Goal: Entertainment & Leisure: Consume media (video, audio)

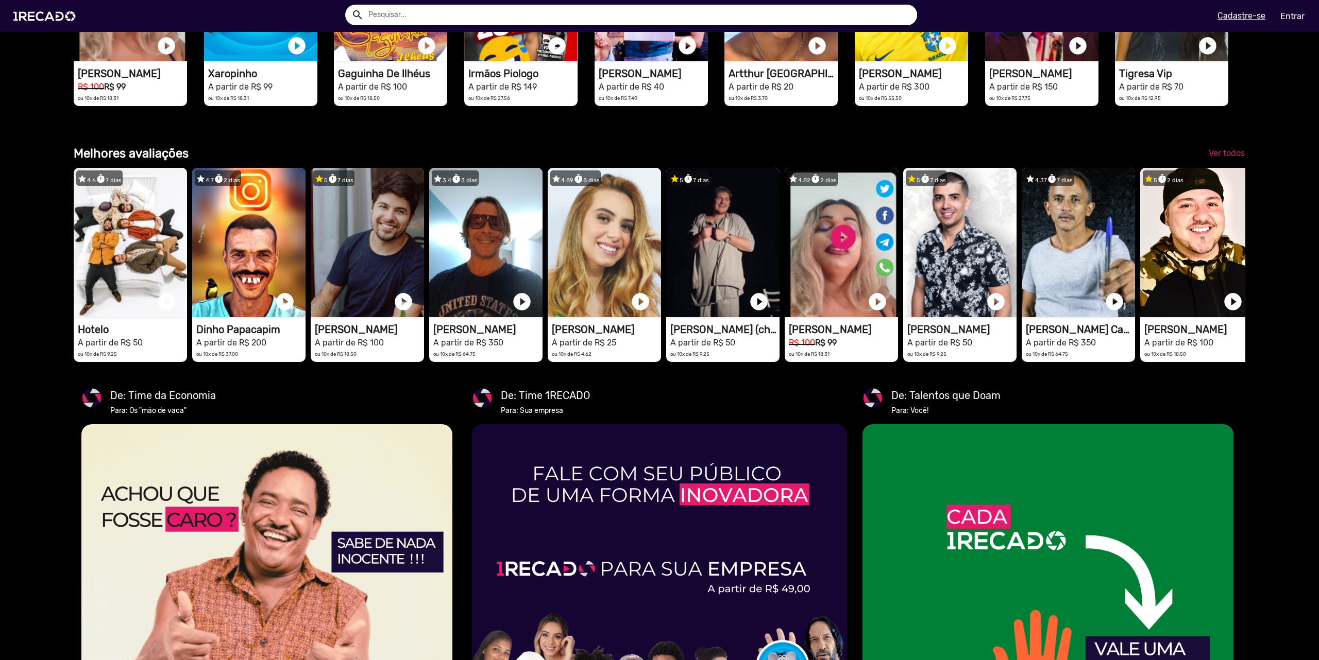
scroll to position [1632, 0]
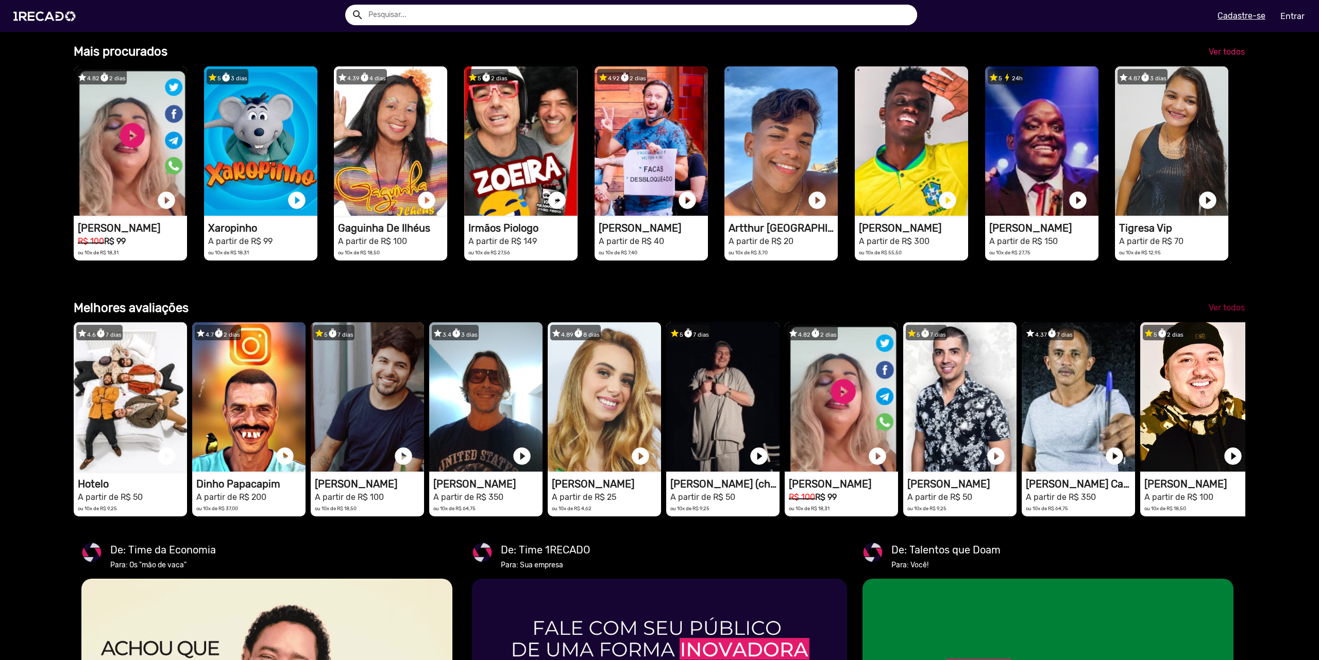
click at [1221, 313] on span "Ver todos" at bounding box center [1227, 308] width 36 height 10
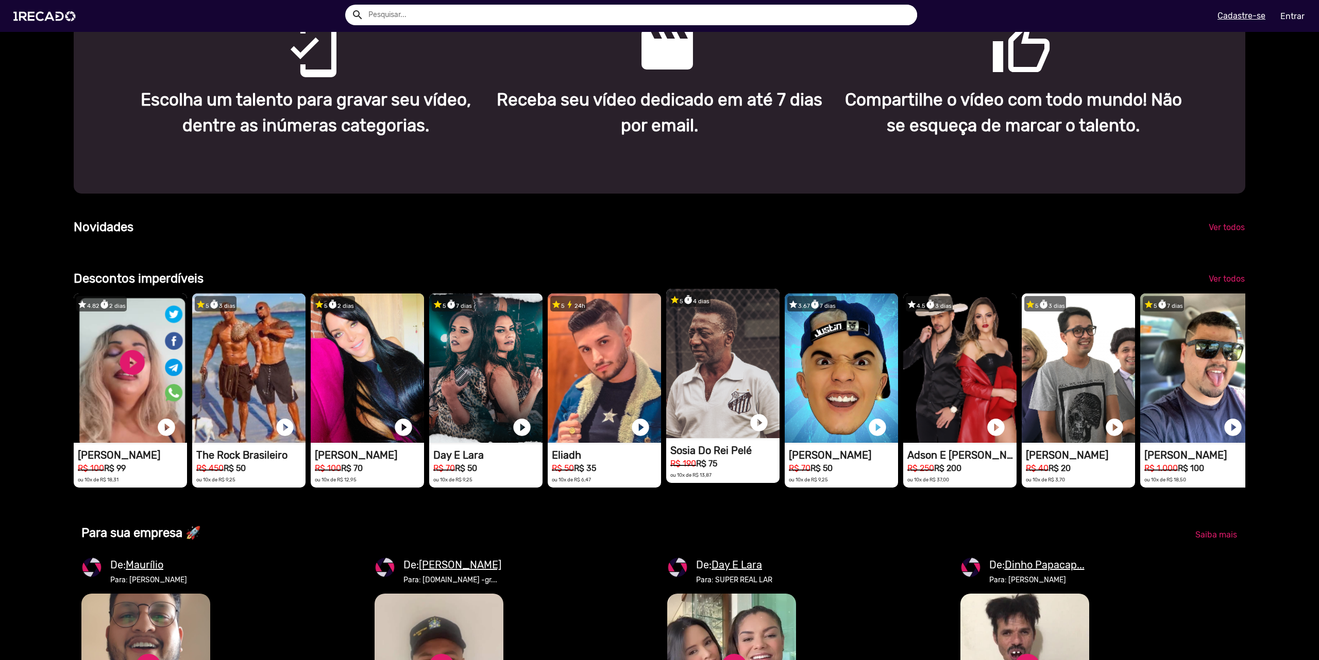
scroll to position [927, 0]
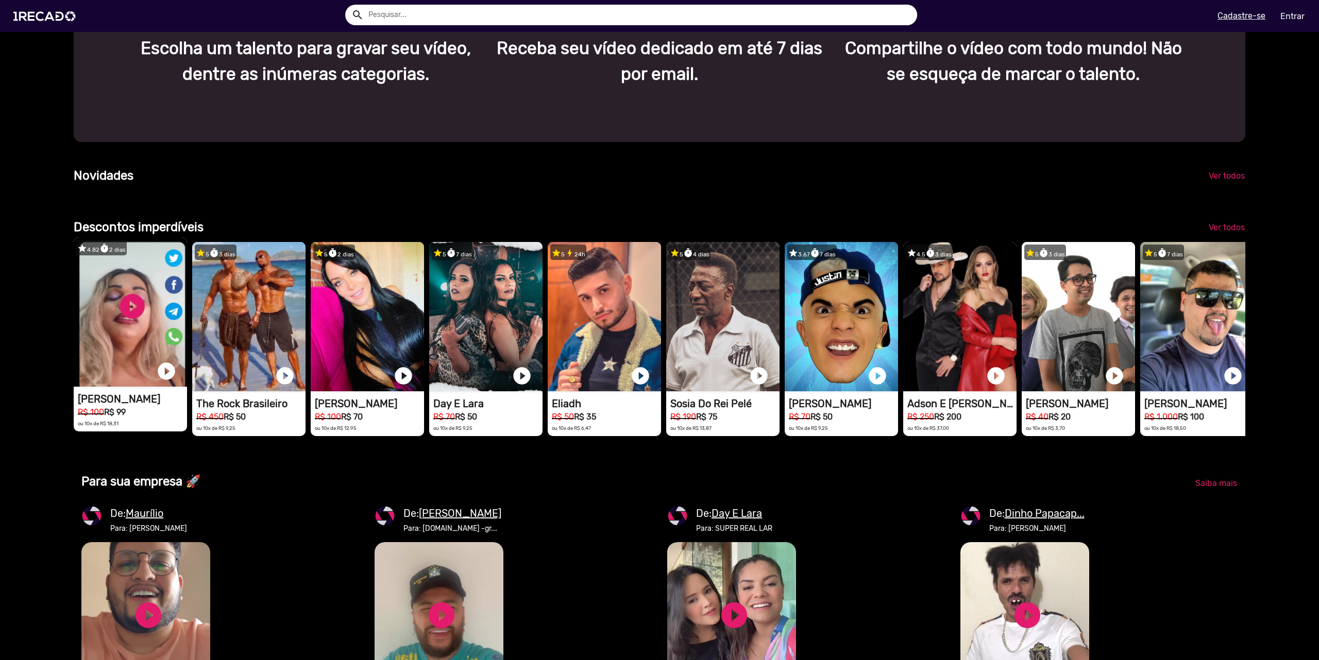
click at [127, 334] on video "1RECADO vídeos dedicados para fãs e empresas" at bounding box center [130, 311] width 113 height 149
click at [135, 332] on video "1RECADO vídeos dedicados para fãs e empresas" at bounding box center [130, 311] width 113 height 149
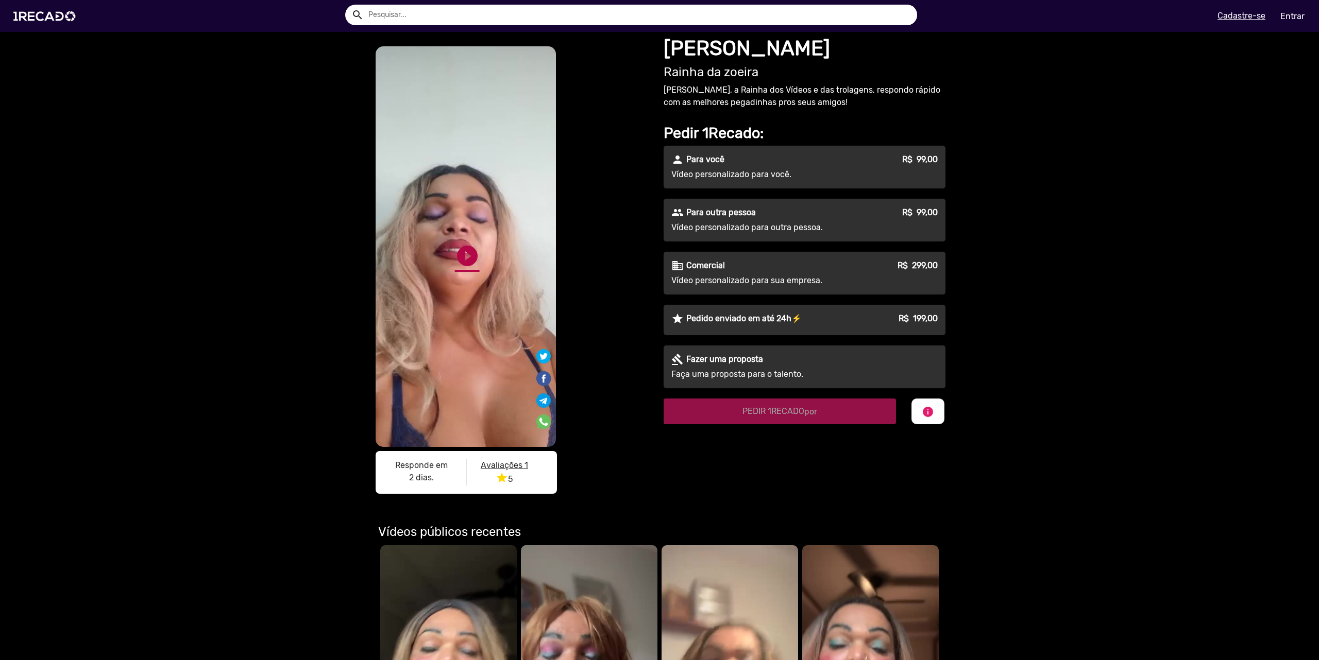
click at [458, 247] on link "play_circle_filled" at bounding box center [467, 256] width 25 height 25
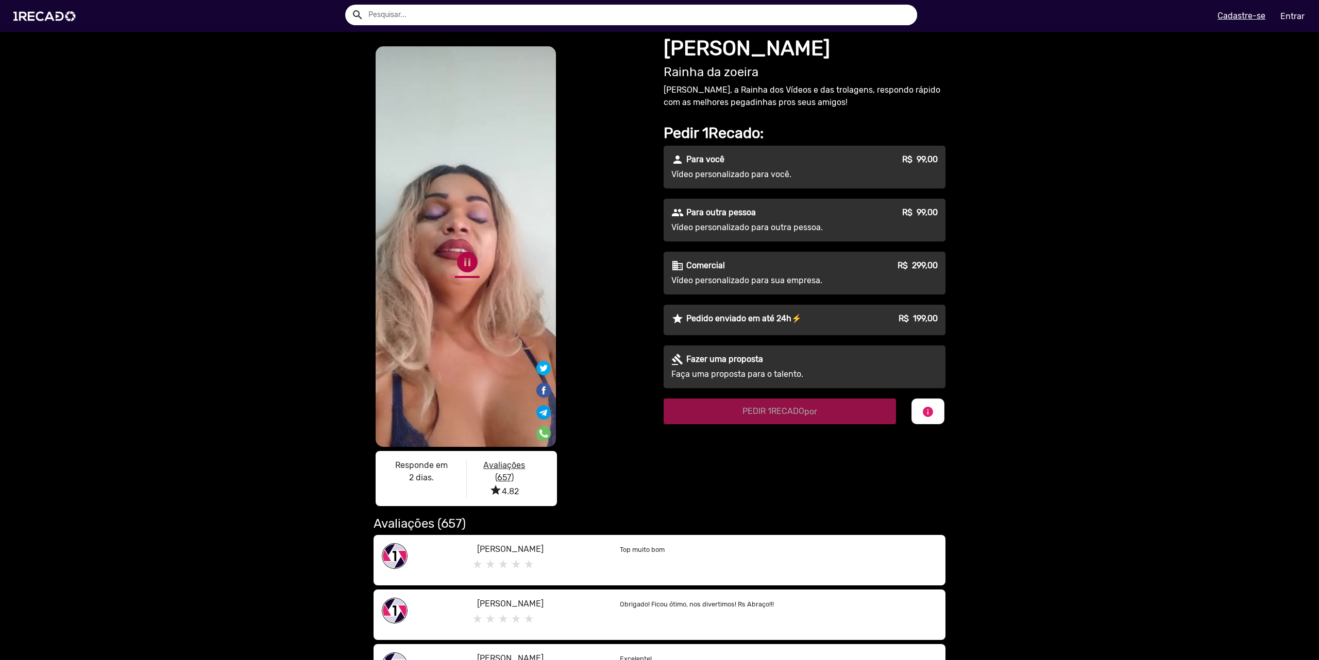
click at [461, 250] on link "pause_circle" at bounding box center [467, 262] width 25 height 25
